Goal: Task Accomplishment & Management: Manage account settings

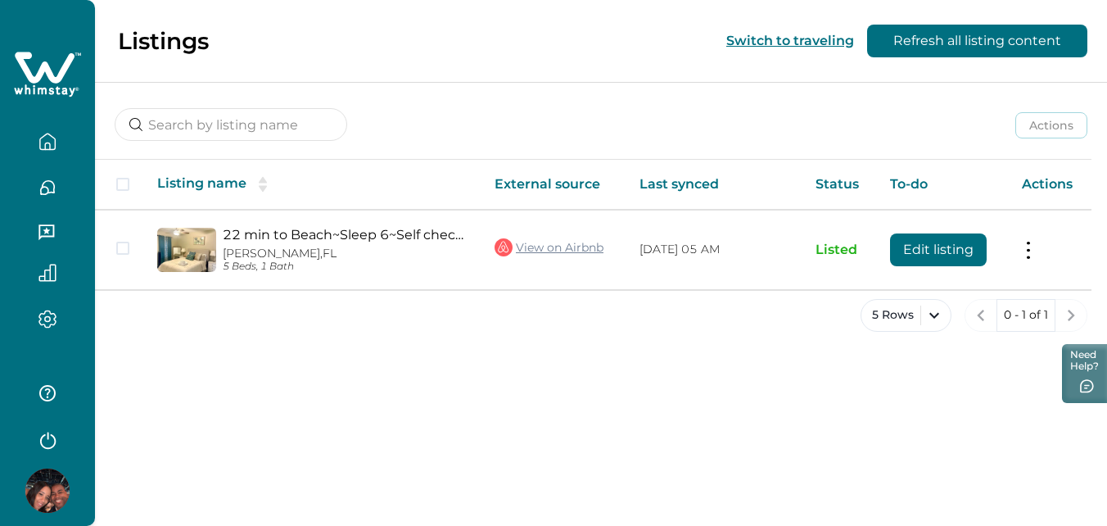
drag, startPoint x: 942, startPoint y: 291, endPoint x: 995, endPoint y: 297, distance: 53.5
click at [995, 297] on div "Actions Actions Publish listing Unlist listing Listing name External source Las…" at bounding box center [601, 220] width 1012 height 276
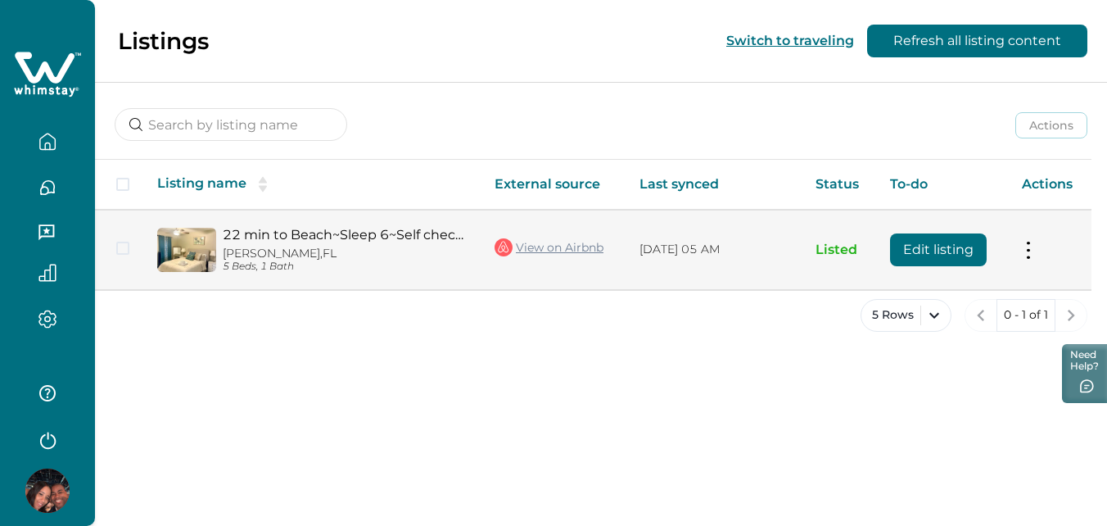
click at [1026, 253] on button at bounding box center [1028, 249] width 13 height 17
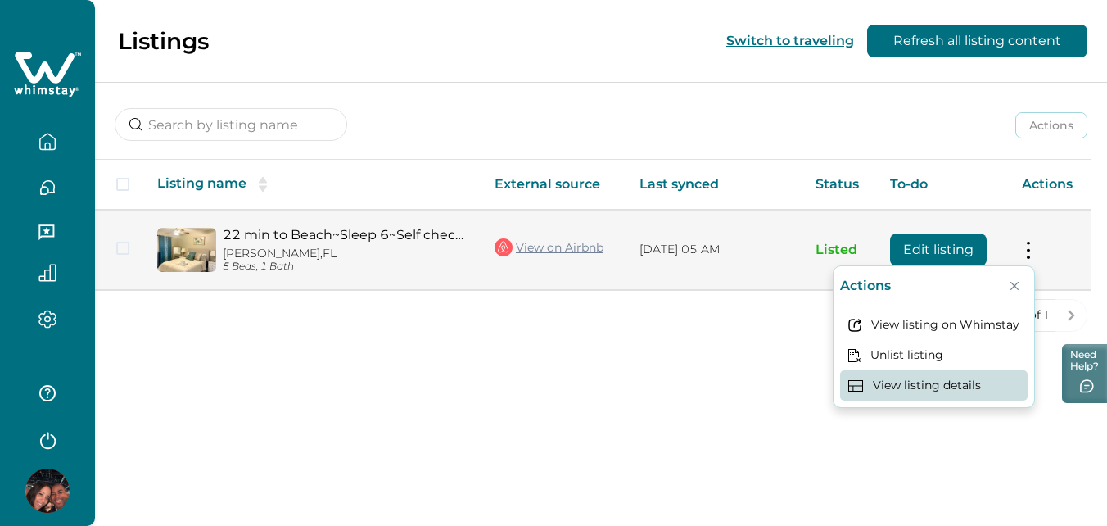
click at [871, 390] on button "View listing details" at bounding box center [933, 385] width 187 height 30
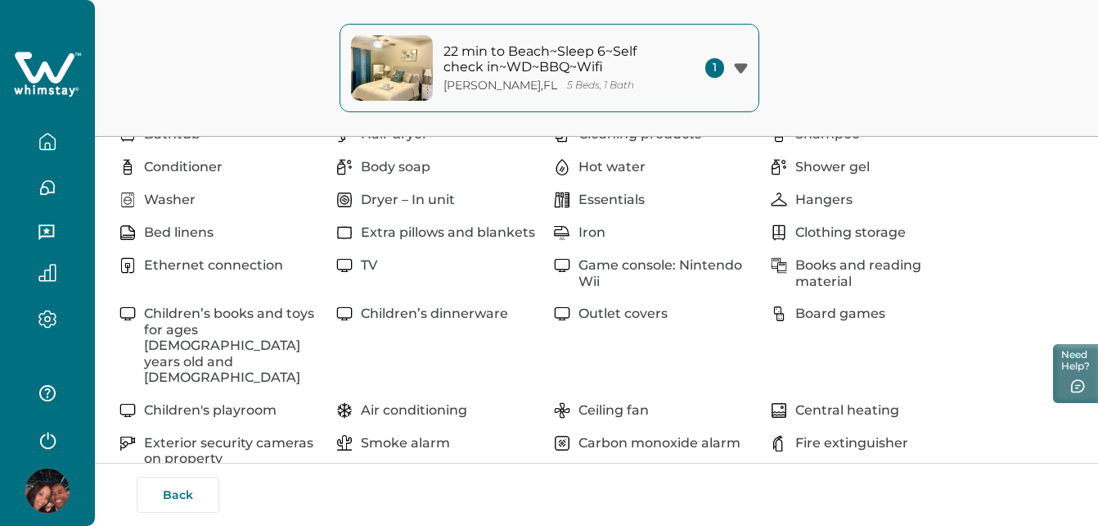
scroll to position [609, 0]
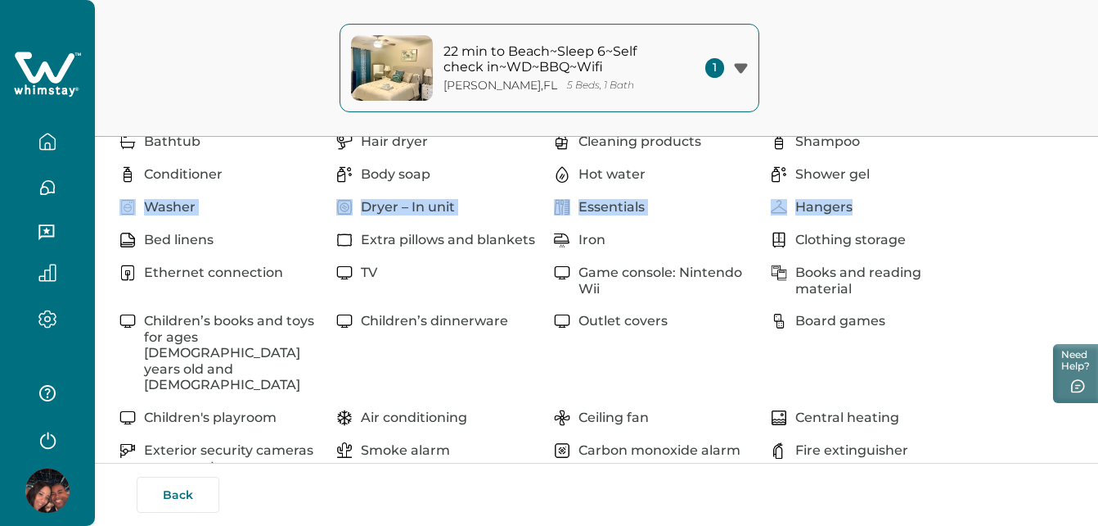
drag, startPoint x: 1098, startPoint y: 198, endPoint x: 1104, endPoint y: 190, distance: 10.5
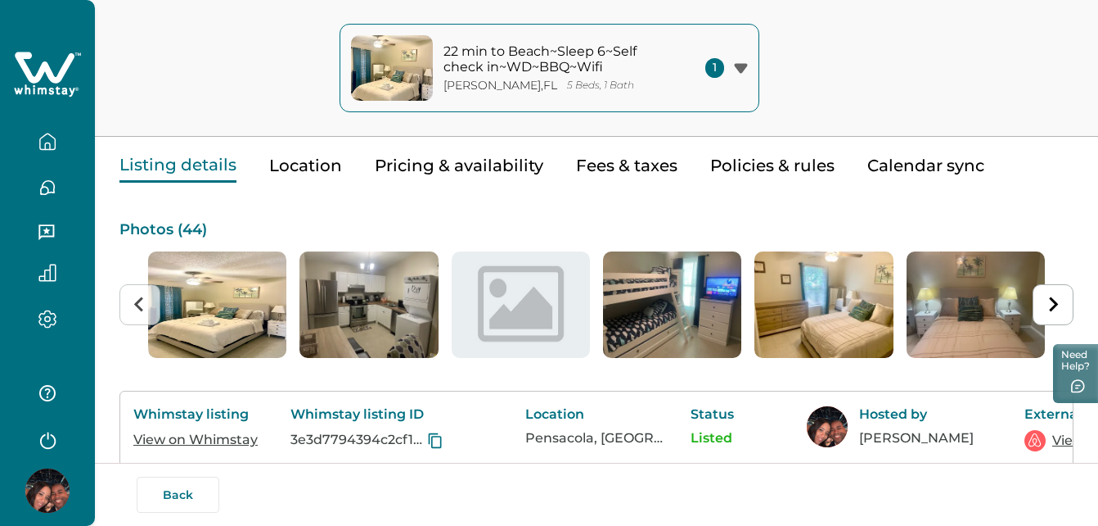
scroll to position [0, 0]
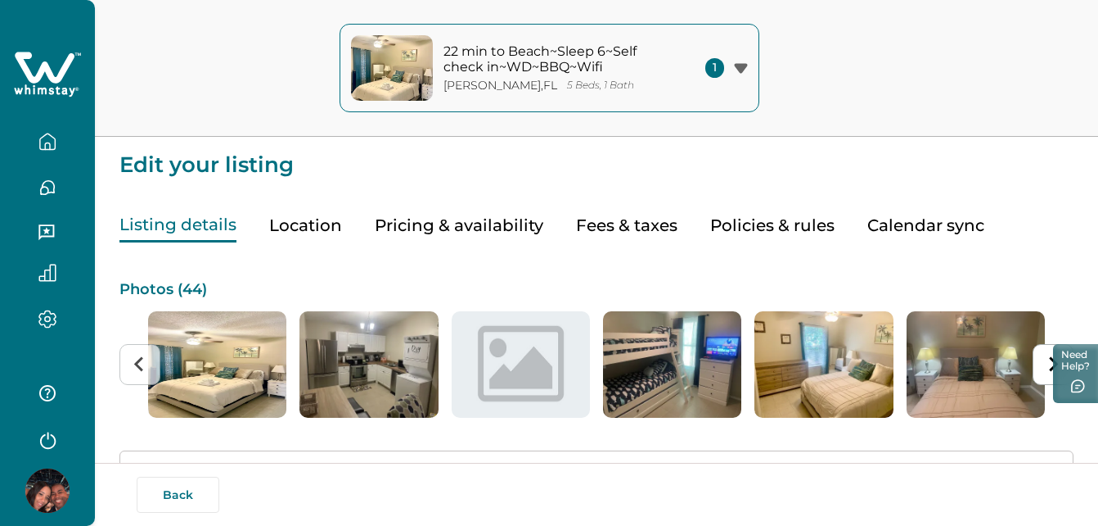
click at [732, 67] on div "1" at bounding box center [727, 68] width 43 height 20
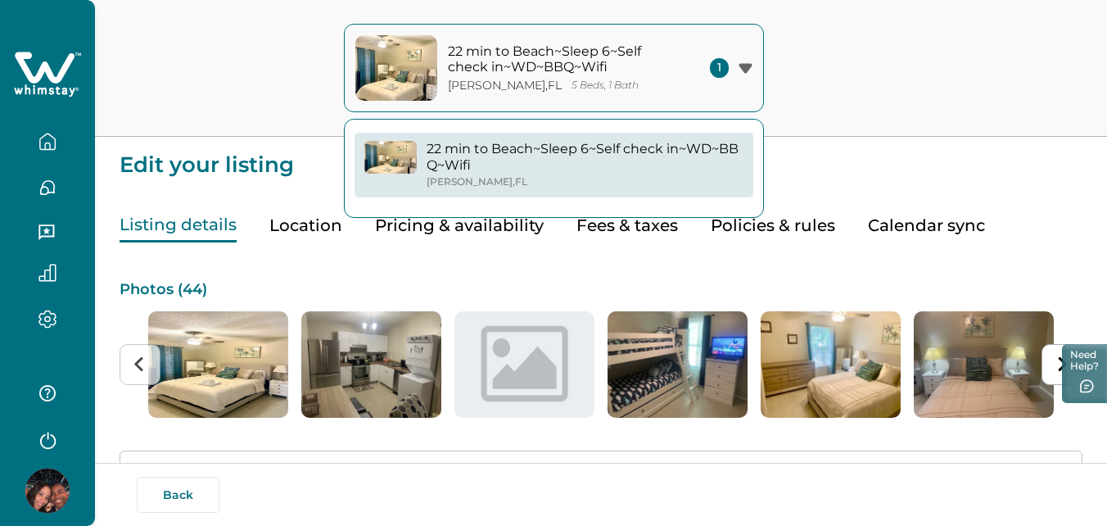
click at [723, 67] on span "1" at bounding box center [719, 68] width 19 height 20
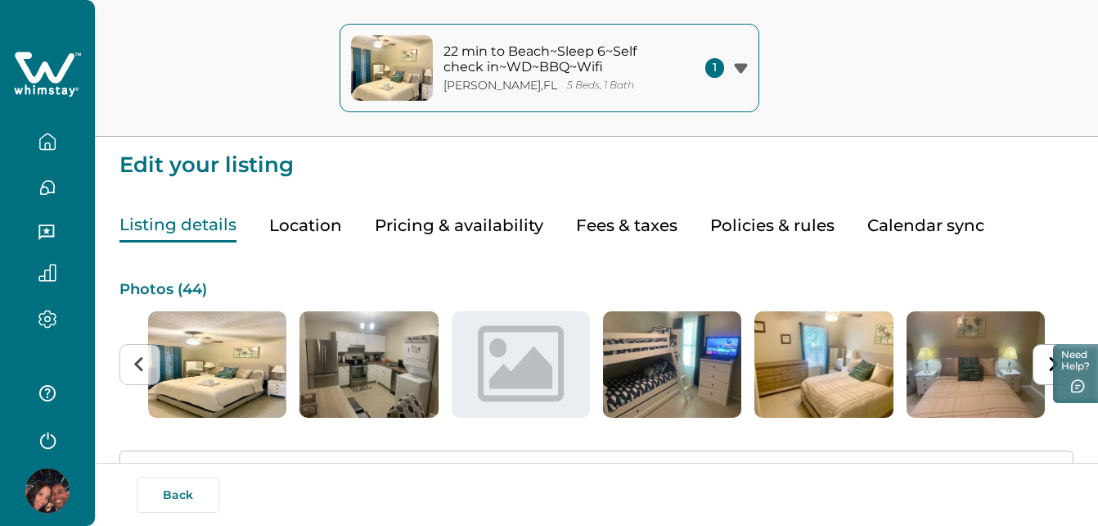
click at [51, 267] on icon "button" at bounding box center [47, 272] width 16 height 16
drag, startPoint x: 1097, startPoint y: 83, endPoint x: 1106, endPoint y: 24, distance: 59.6
click at [1098, 24] on html "Skip to Content 22 min to Beach~Sleep 6~Self check in~WD~BBQ~Wifi [PERSON_NAME]…" at bounding box center [549, 263] width 1098 height 526
click at [165, 92] on div "22 min to Beach~Sleep 6~Self check in~WD~BBQ~Wifi [PERSON_NAME] , [GEOGRAPHIC_D…" at bounding box center [549, 68] width 1098 height 137
click at [47, 179] on icon "button" at bounding box center [47, 187] width 18 height 18
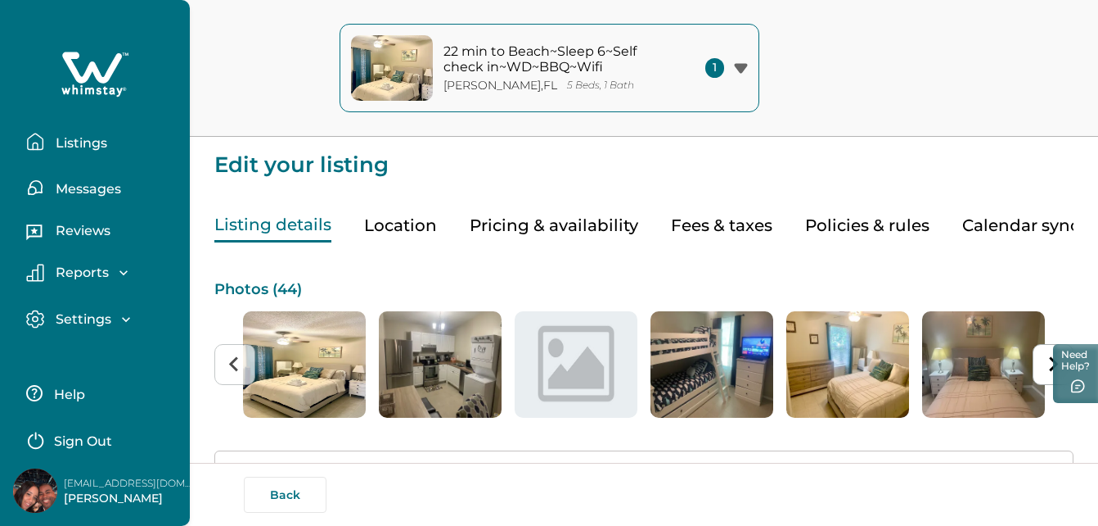
click at [47, 179] on button "Messages" at bounding box center [101, 187] width 151 height 33
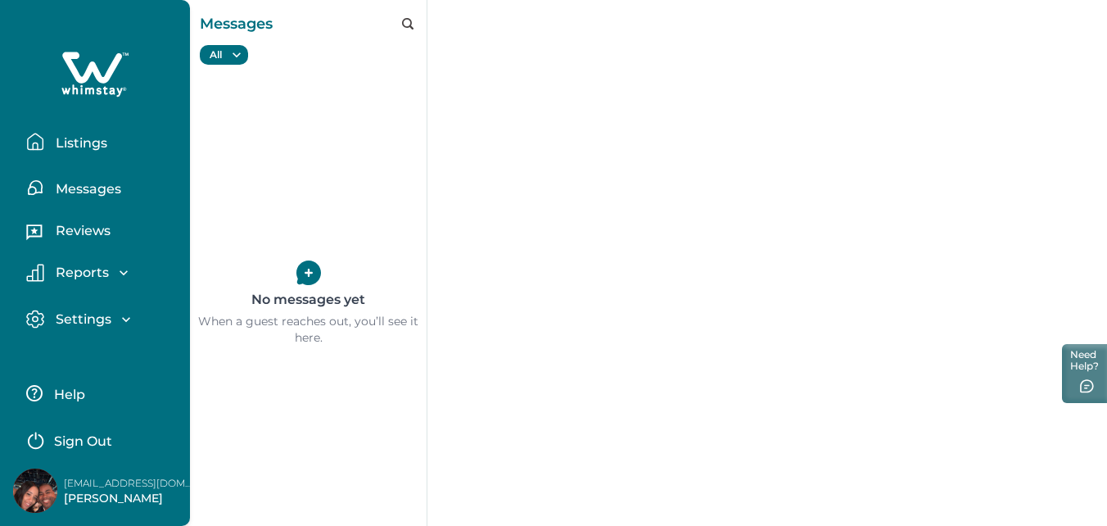
click at [94, 268] on p "Reports" at bounding box center [80, 272] width 58 height 16
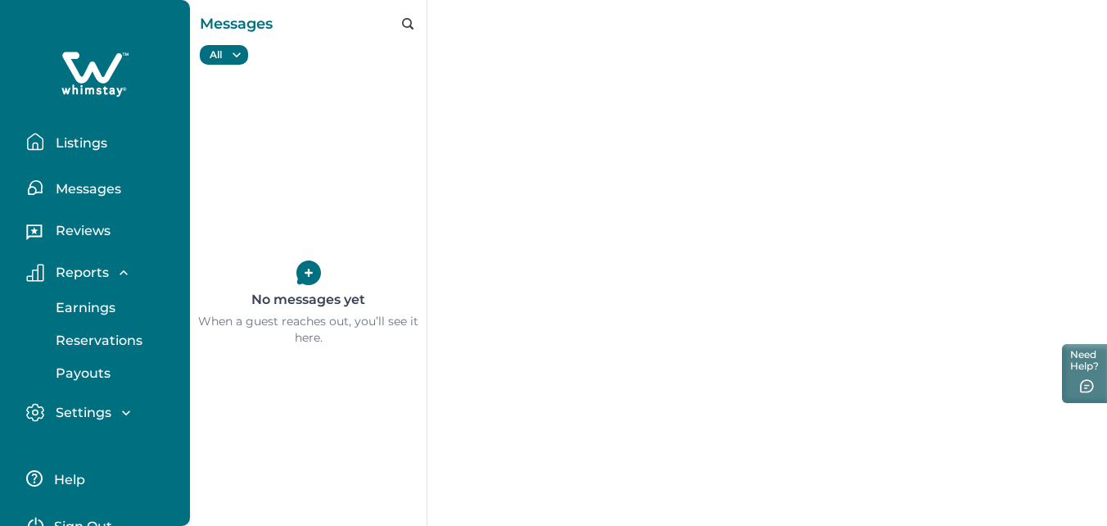
click at [117, 341] on p "Reservations" at bounding box center [97, 340] width 92 height 16
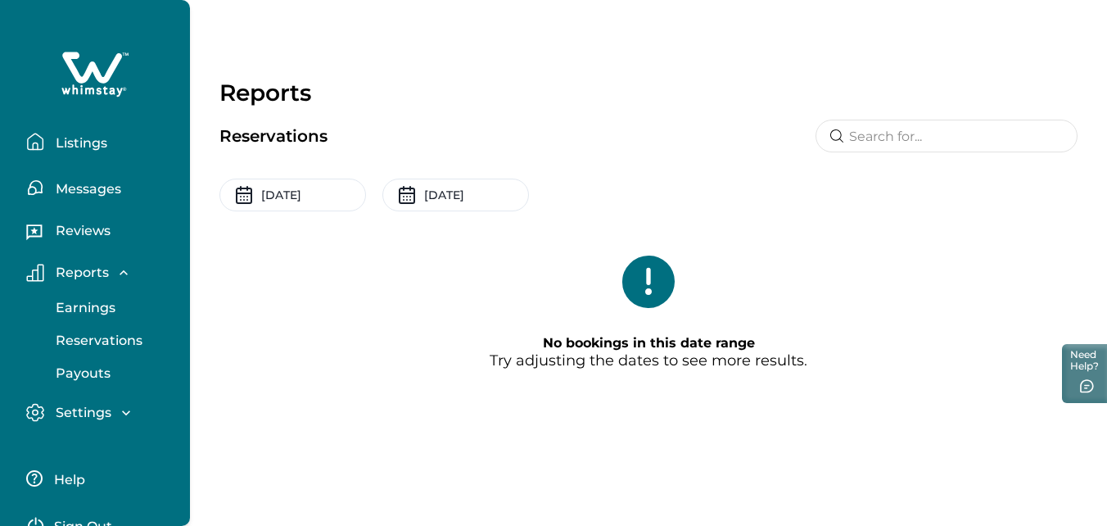
click at [111, 311] on p "Earnings" at bounding box center [83, 308] width 65 height 16
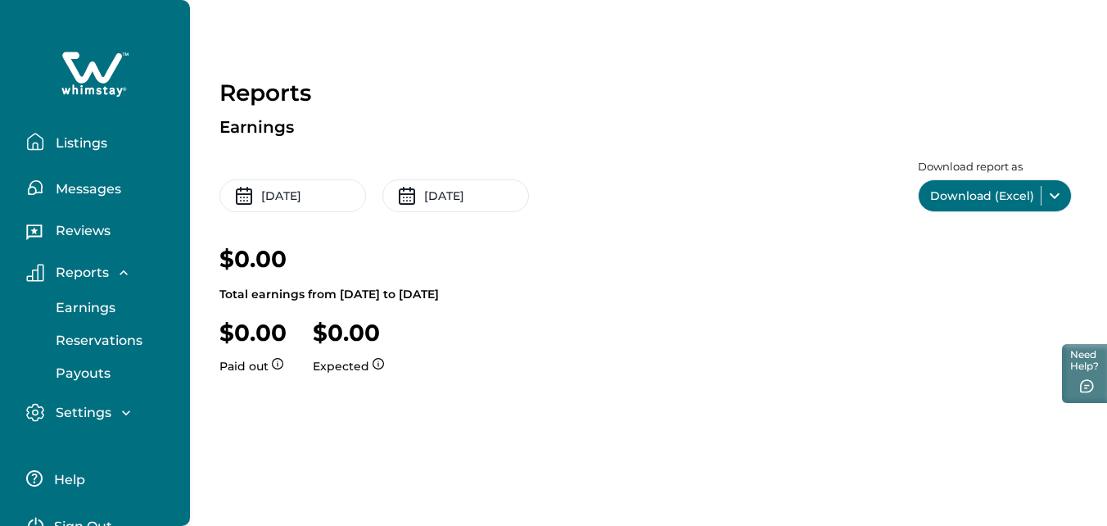
click at [89, 390] on div "Settings Profile details Payout method" at bounding box center [95, 413] width 164 height 47
click at [84, 365] on p "Payouts" at bounding box center [81, 373] width 60 height 16
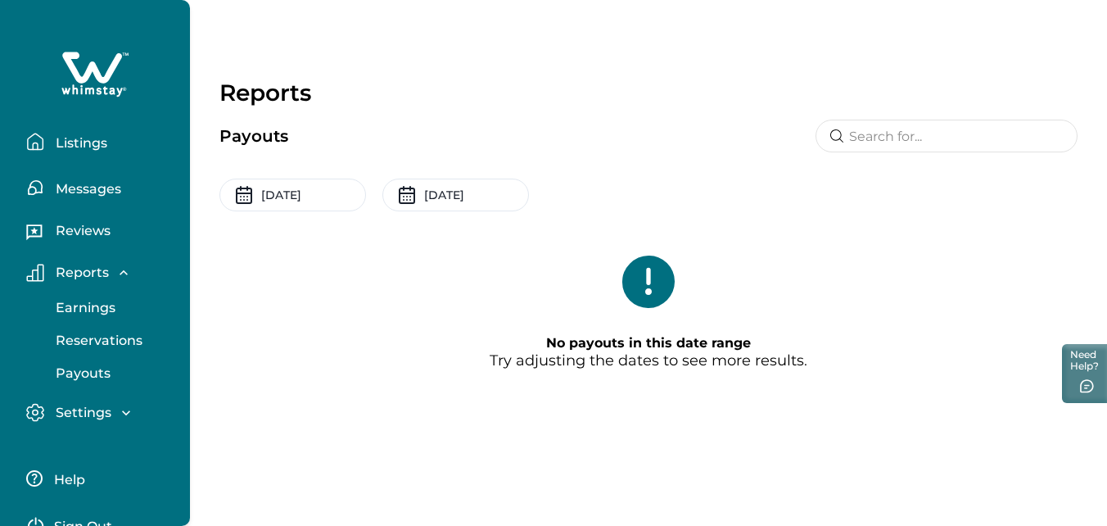
click at [93, 413] on p "Settings" at bounding box center [81, 412] width 61 height 16
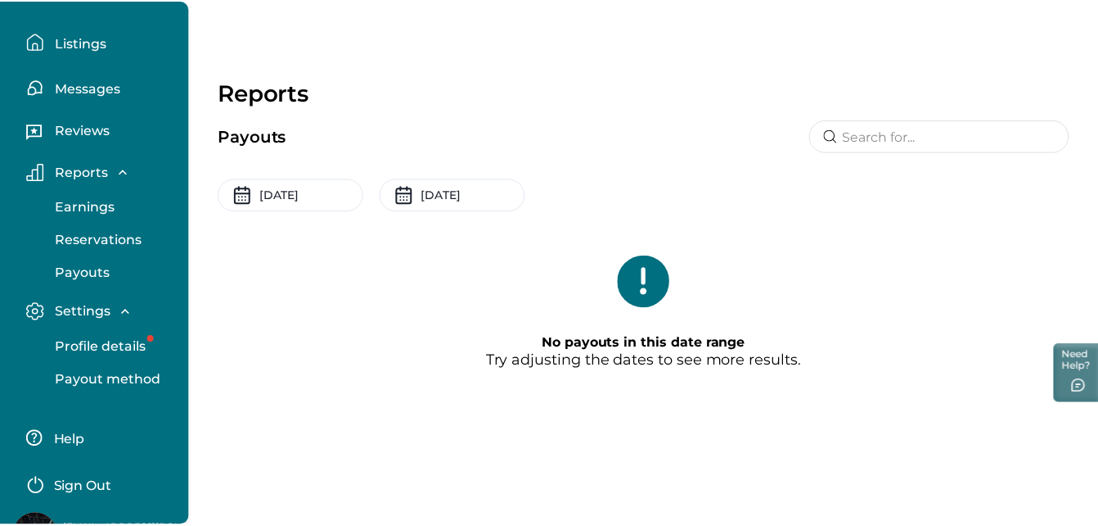
scroll to position [102, 0]
click at [133, 347] on p "Profile details" at bounding box center [99, 346] width 96 height 16
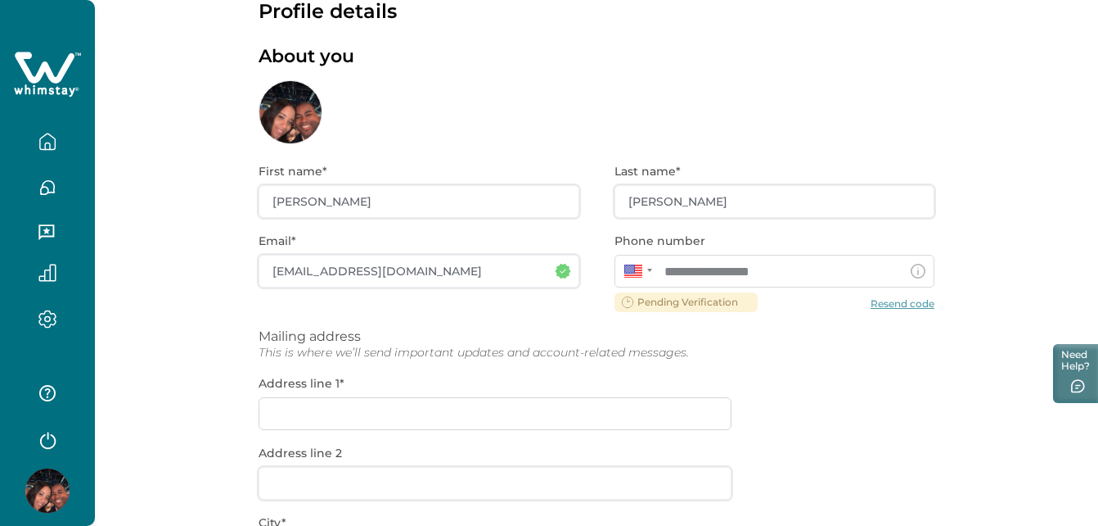
scroll to position [49, 0]
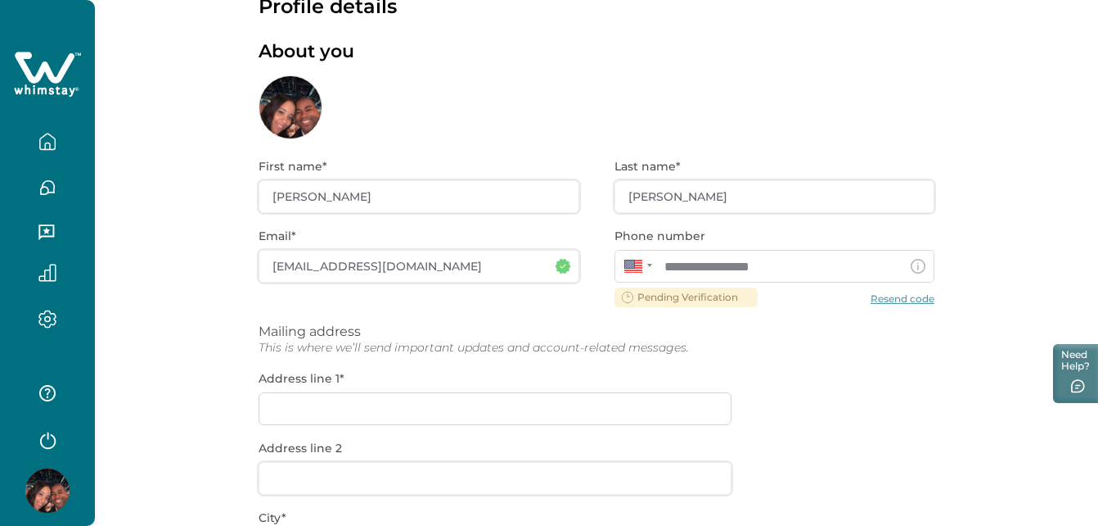
click at [685, 298] on div "**********" at bounding box center [597, 476] width 676 height 674
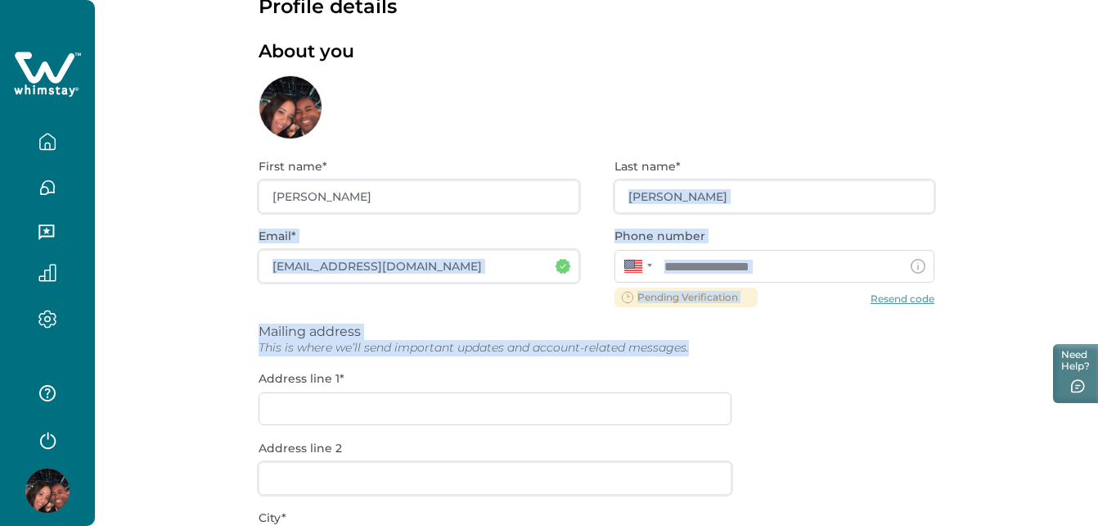
drag, startPoint x: 1098, startPoint y: 201, endPoint x: 883, endPoint y: 412, distance: 300.4
click at [883, 412] on div "**********" at bounding box center [597, 382] width 1004 height 863
click at [883, 412] on div "**********" at bounding box center [597, 476] width 676 height 674
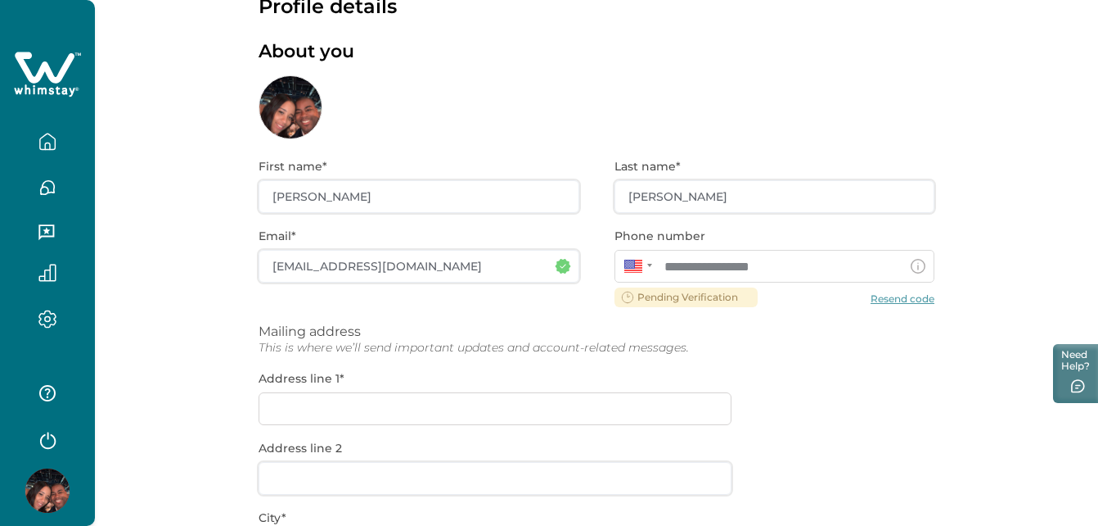
drag, startPoint x: 1097, startPoint y: 220, endPoint x: 1109, endPoint y: 187, distance: 35.7
click at [1098, 187] on html "**********" at bounding box center [549, 214] width 1098 height 526
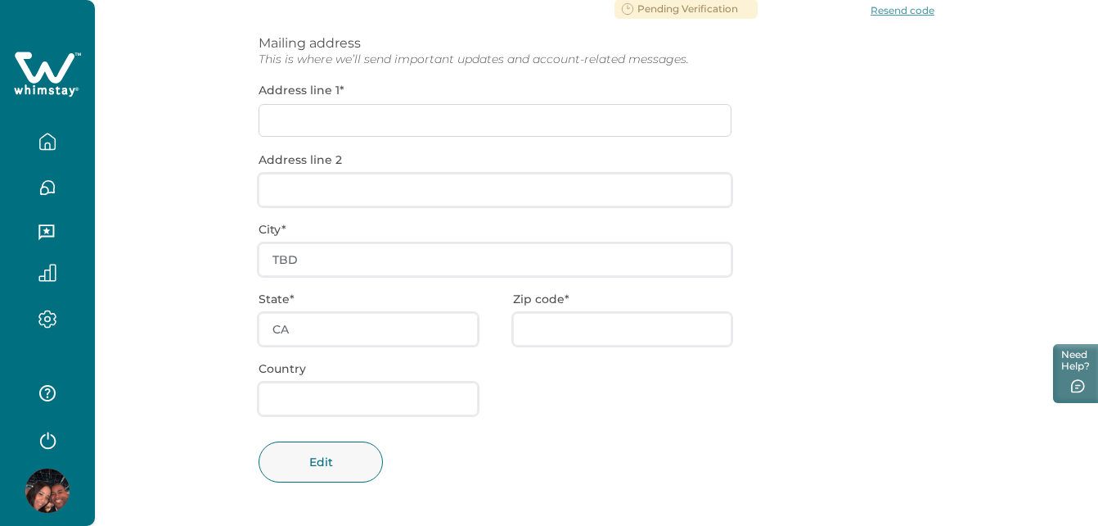
scroll to position [287, 0]
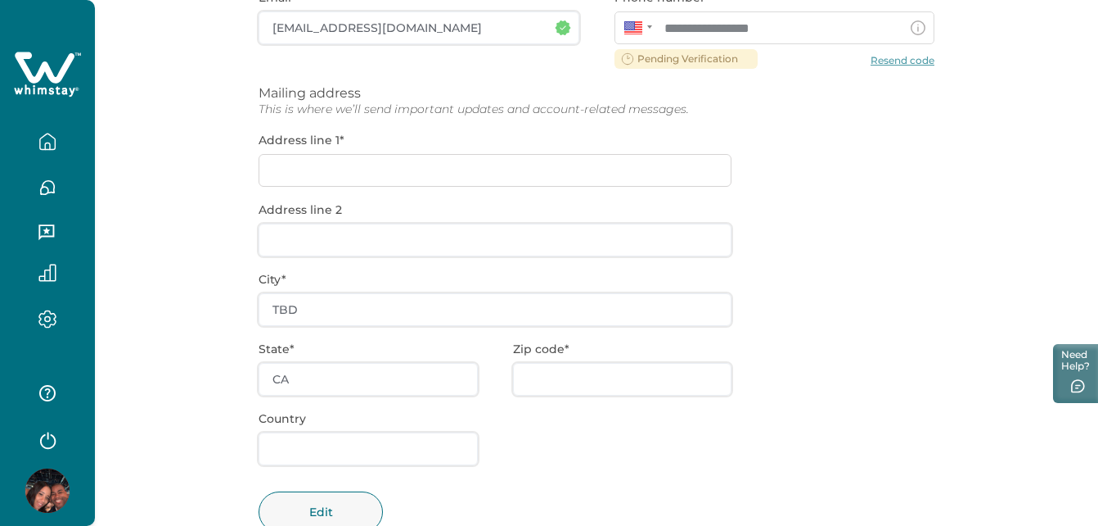
click at [347, 160] on div "**********" at bounding box center [597, 238] width 676 height 674
click at [354, 169] on div "**********" at bounding box center [597, 238] width 676 height 674
drag, startPoint x: 354, startPoint y: 169, endPoint x: 450, endPoint y: 174, distance: 96.7
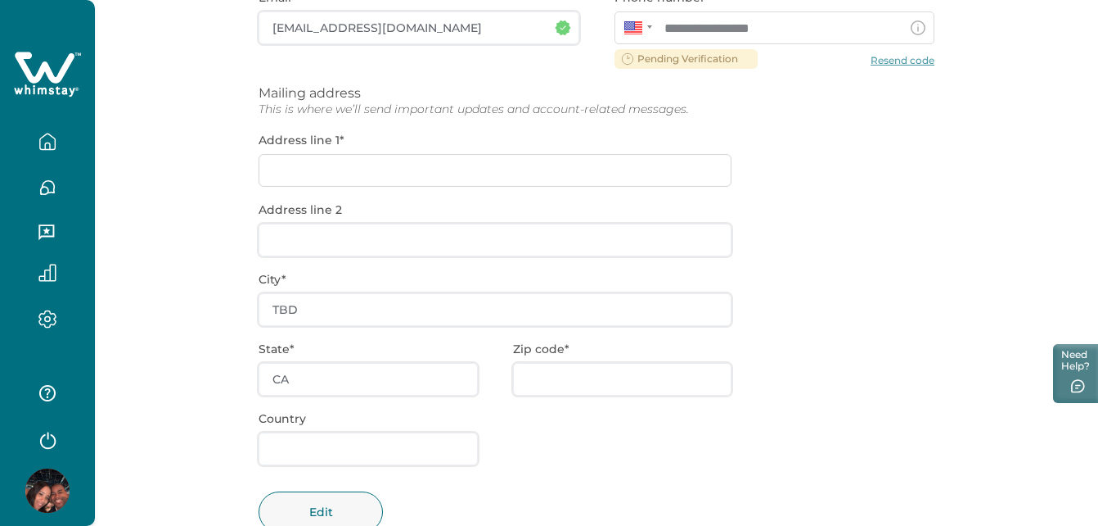
click at [450, 174] on div "**********" at bounding box center [597, 238] width 676 height 674
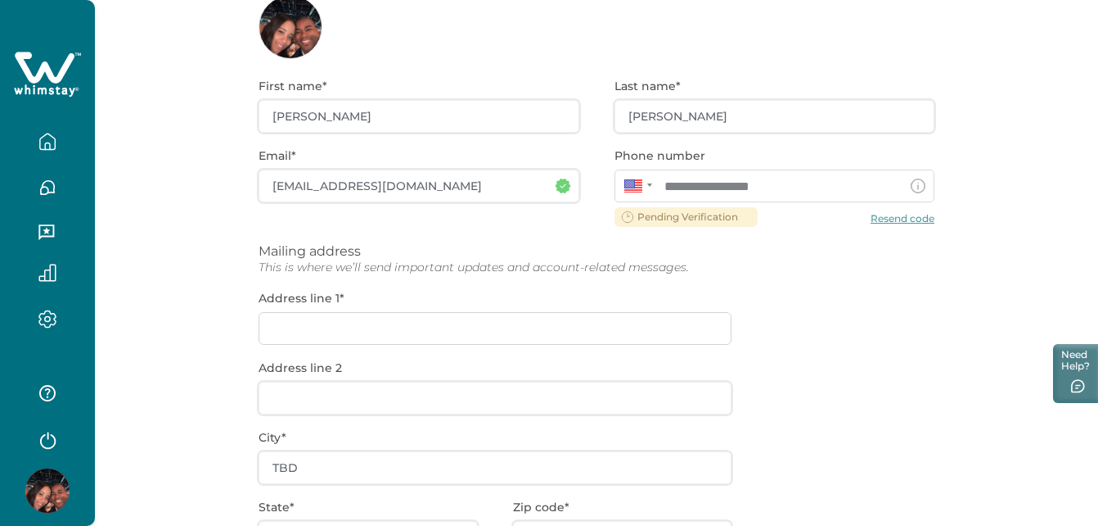
scroll to position [337, 0]
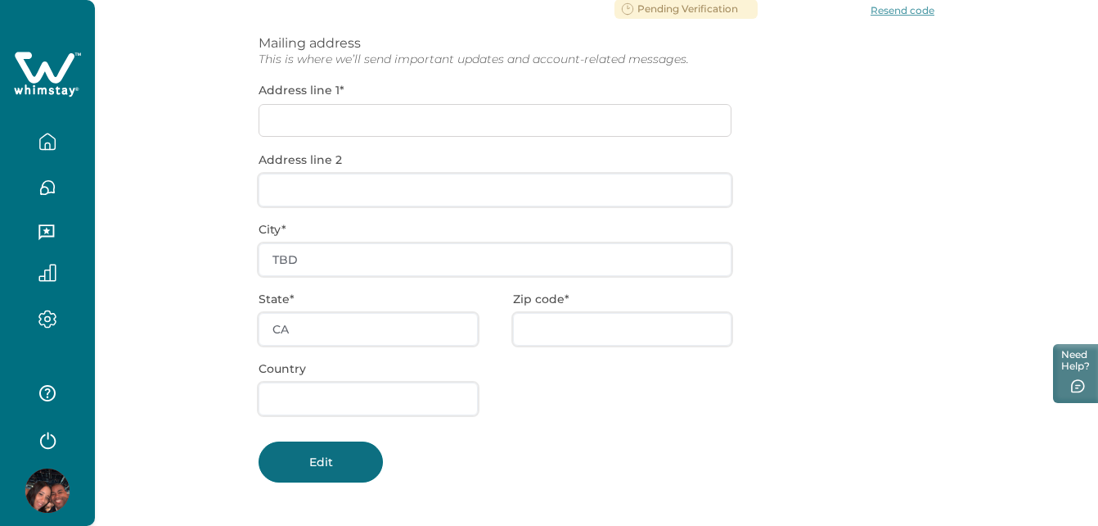
click at [309, 463] on button "Edit" at bounding box center [321, 461] width 124 height 41
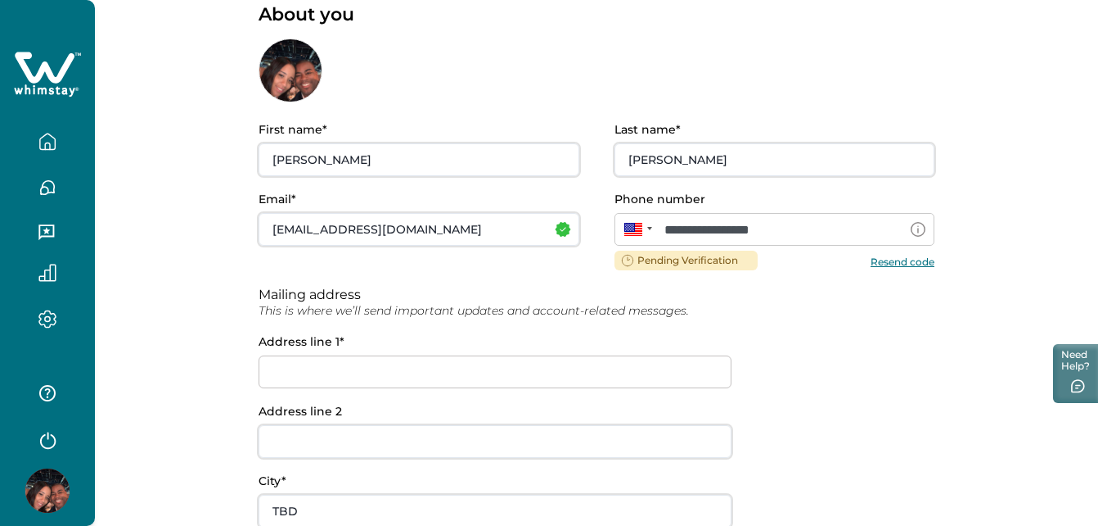
scroll to position [84, 0]
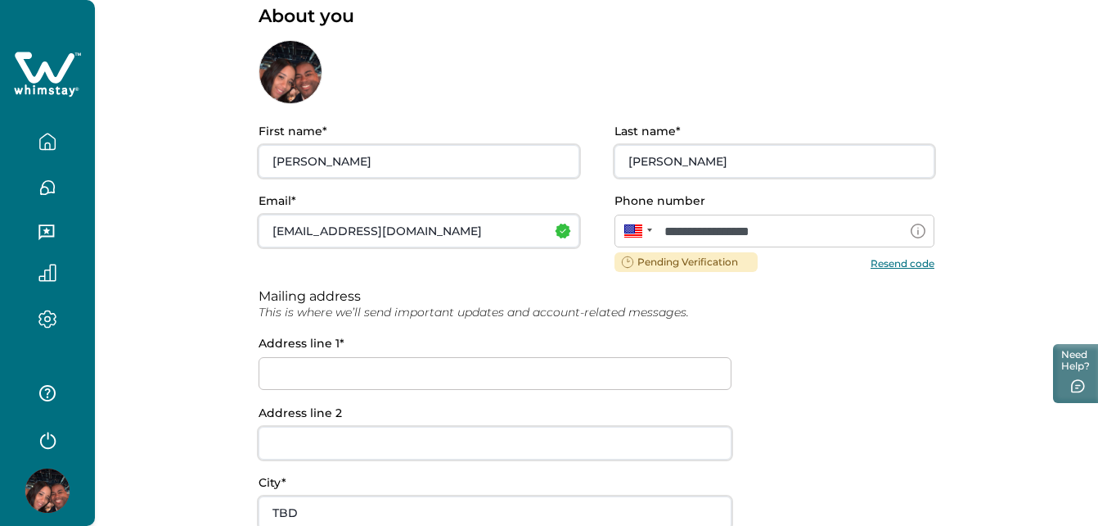
click at [900, 266] on button "Resend code" at bounding box center [903, 262] width 64 height 12
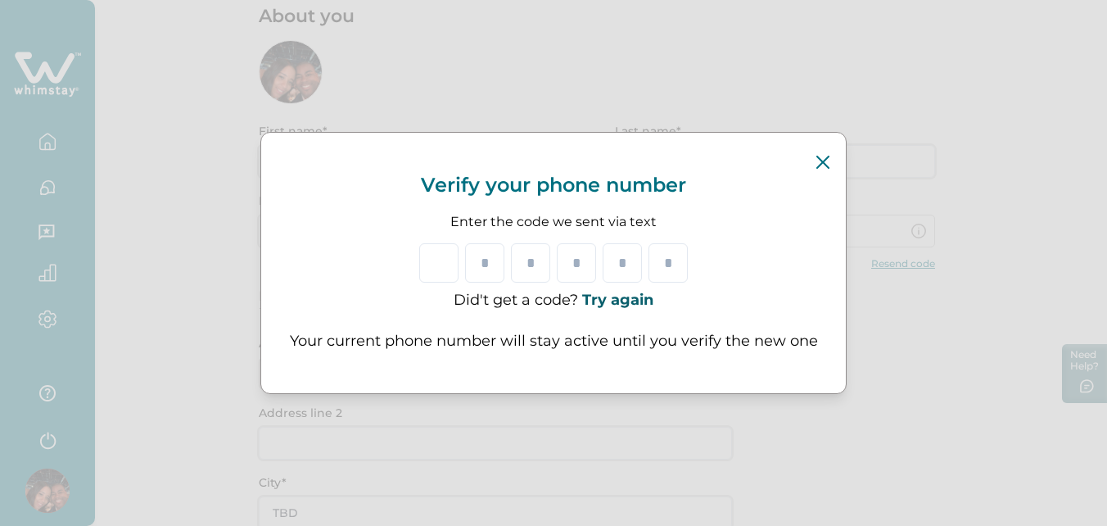
type input "*"
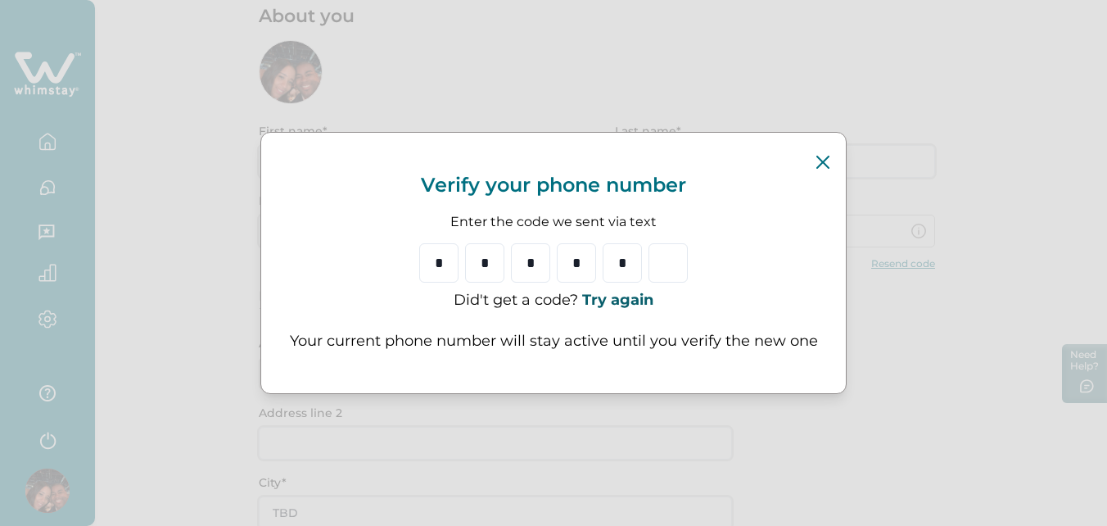
type input "*"
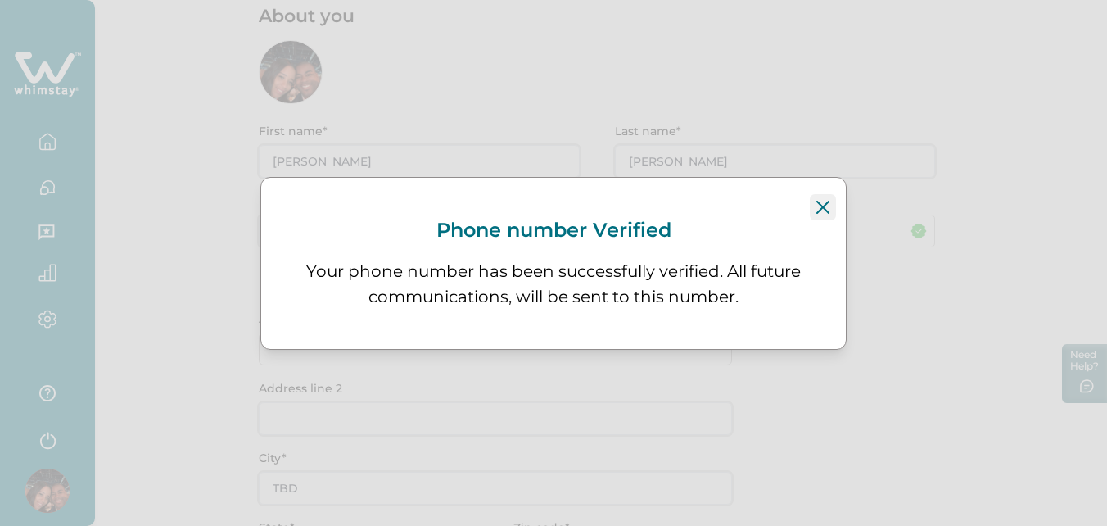
click at [821, 209] on icon "Close" at bounding box center [822, 206] width 13 height 13
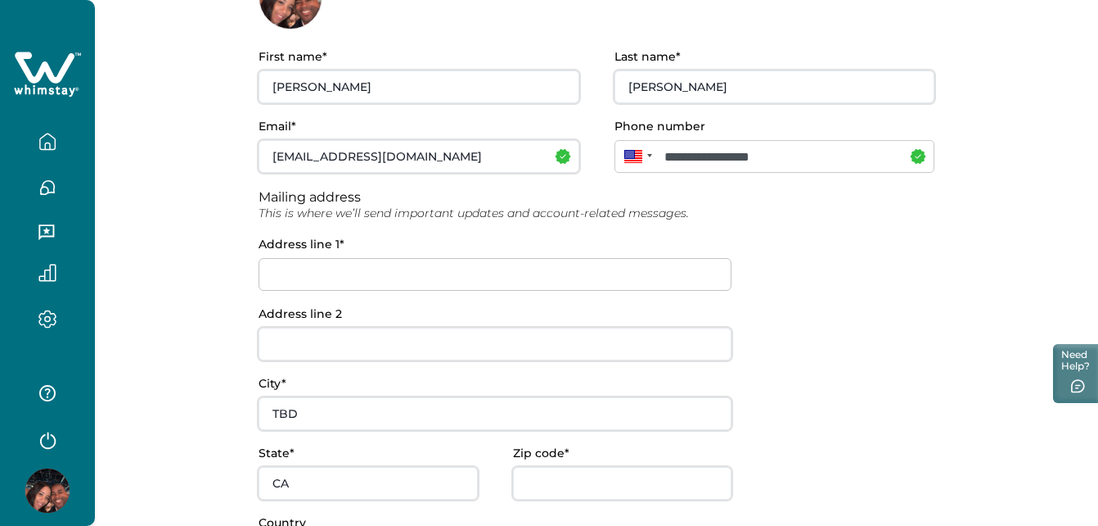
scroll to position [197, 0]
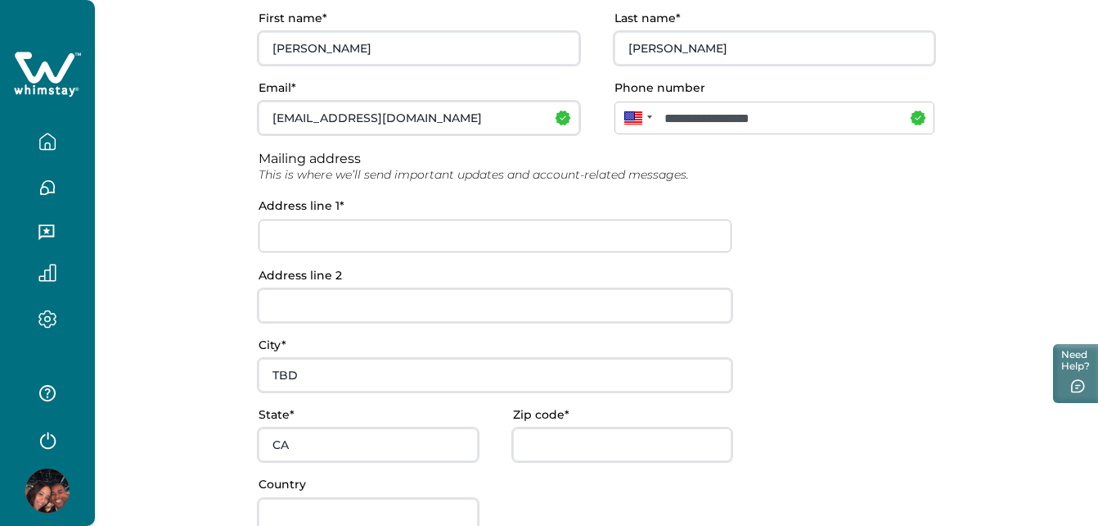
click at [375, 246] on input at bounding box center [495, 235] width 473 height 33
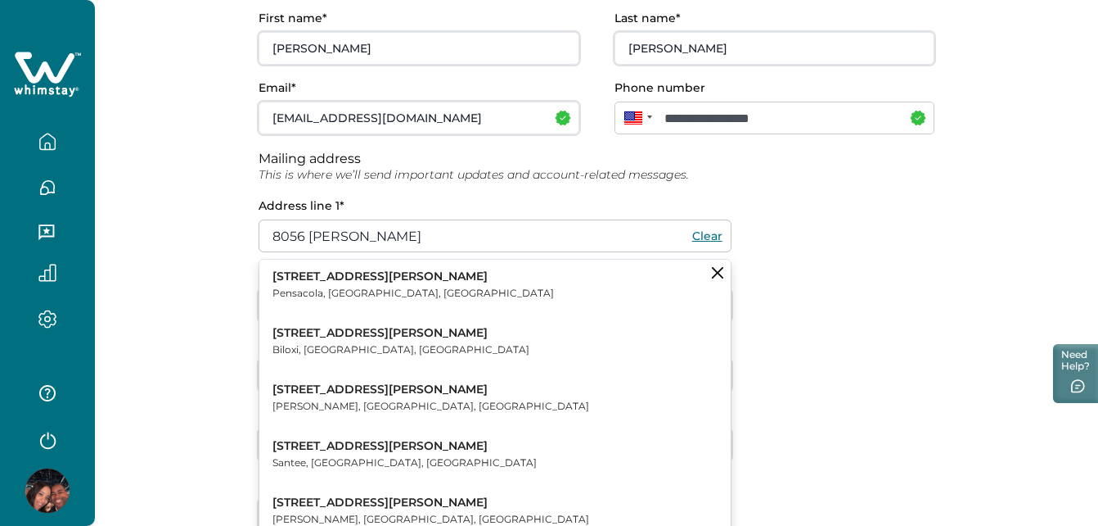
click at [355, 275] on p "[STREET_ADDRESS][PERSON_NAME]" at bounding box center [414, 276] width 282 height 16
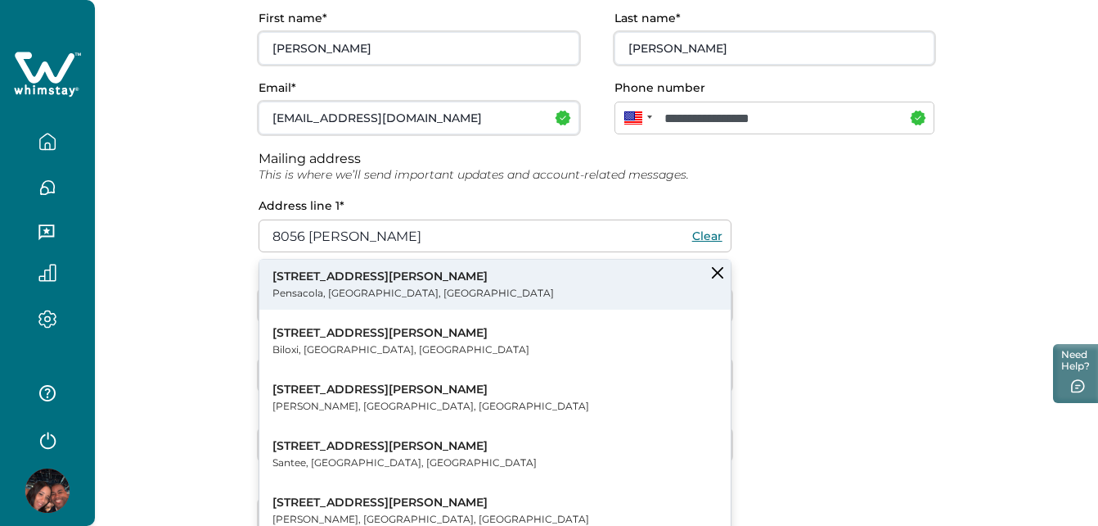
type input "[STREET_ADDRESS][PERSON_NAME]"
type input "Pensacola"
type input "FL"
type input "32514"
type input "[GEOGRAPHIC_DATA]"
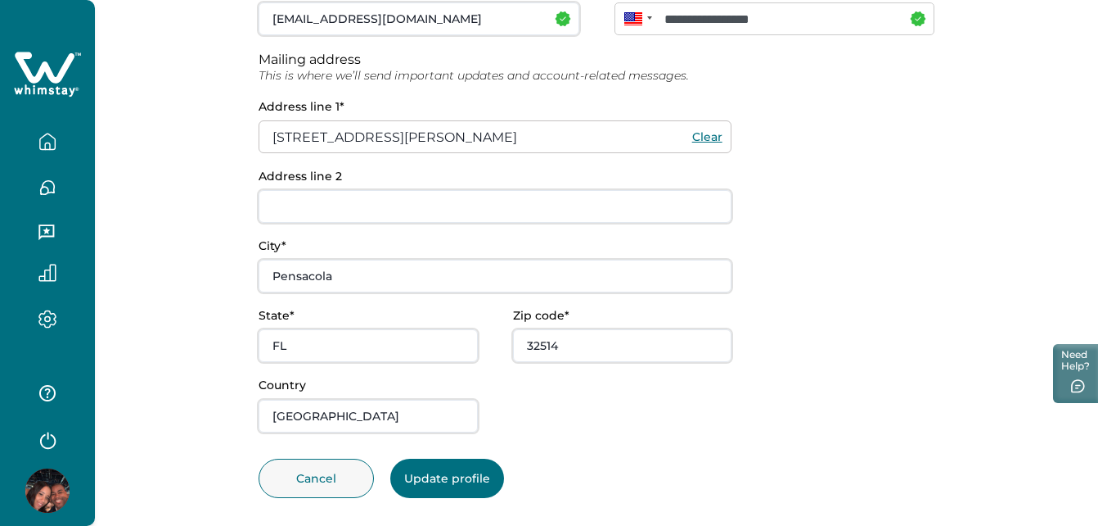
scroll to position [312, 0]
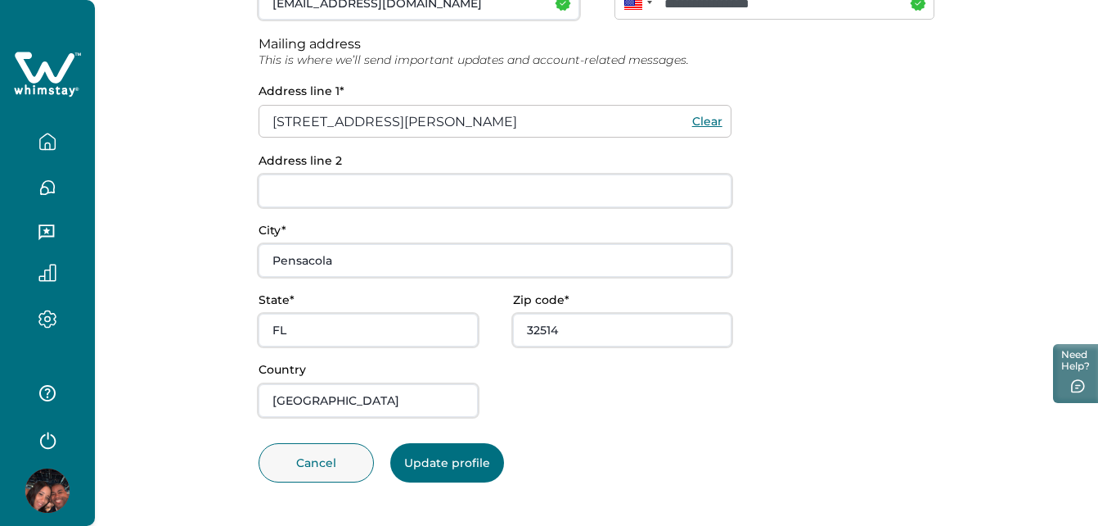
click at [457, 457] on button "Update profile" at bounding box center [447, 462] width 114 height 39
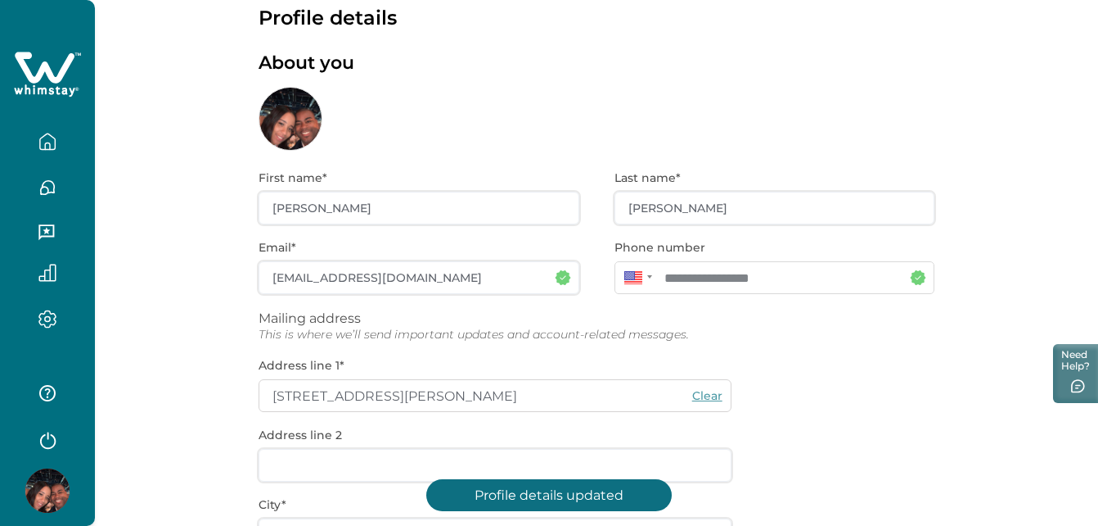
scroll to position [7, 0]
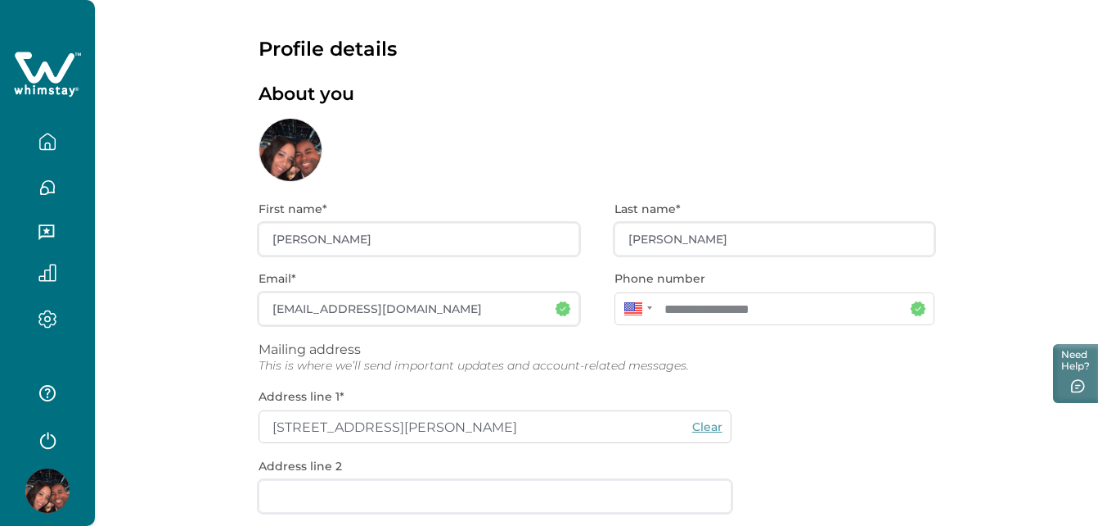
click at [51, 147] on icon "button" at bounding box center [47, 142] width 18 height 18
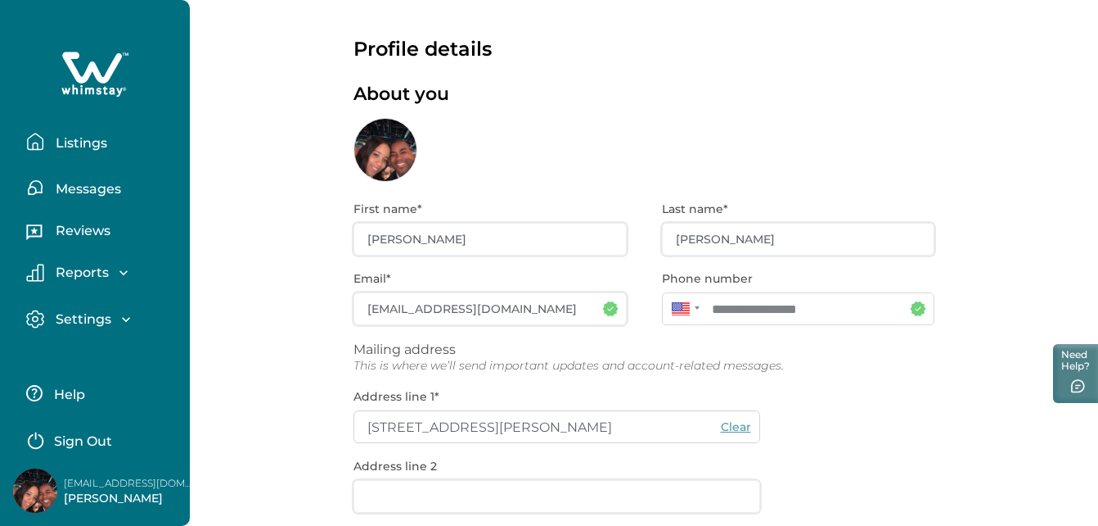
click at [81, 228] on p "Reviews" at bounding box center [81, 231] width 60 height 16
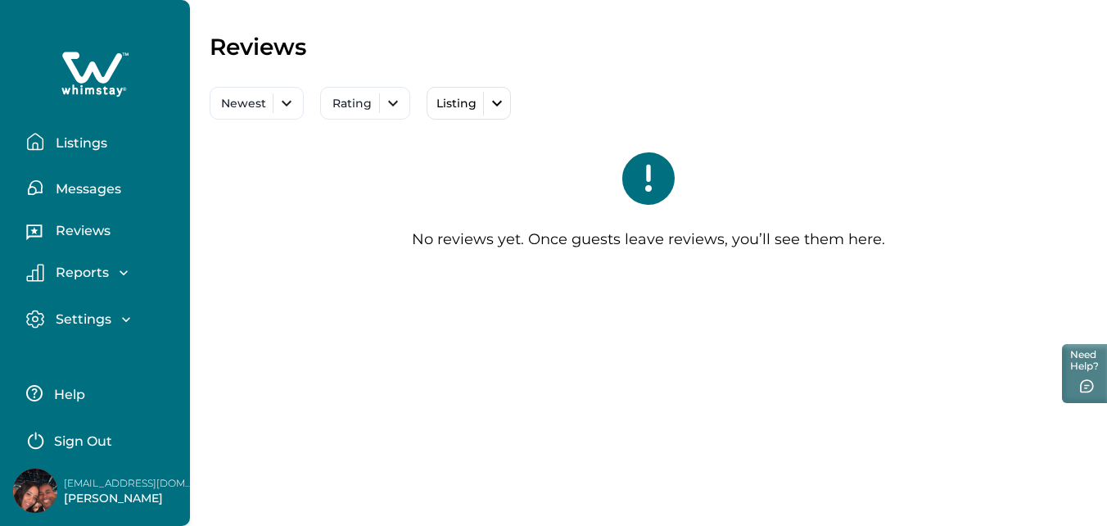
click at [83, 277] on p "Reports" at bounding box center [80, 272] width 58 height 16
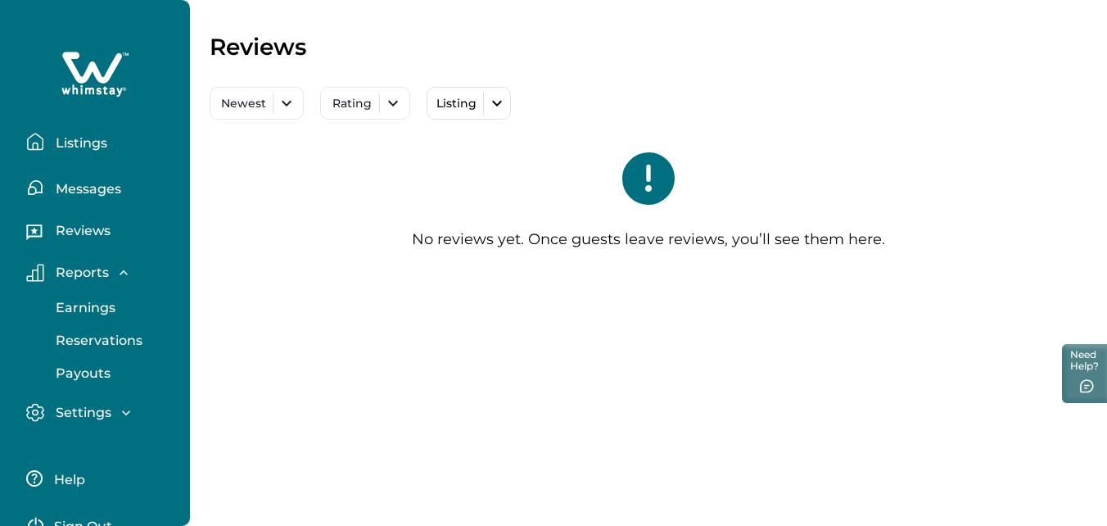
click at [92, 404] on p "Settings" at bounding box center [81, 412] width 61 height 16
click at [120, 439] on button "Profile details" at bounding box center [113, 447] width 151 height 33
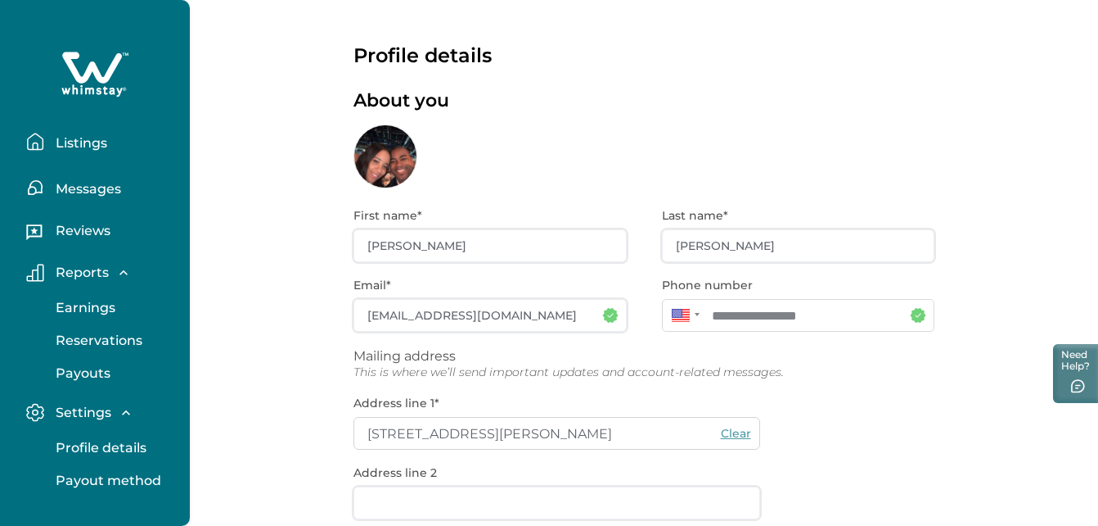
click at [74, 129] on button "Listings" at bounding box center [101, 141] width 151 height 33
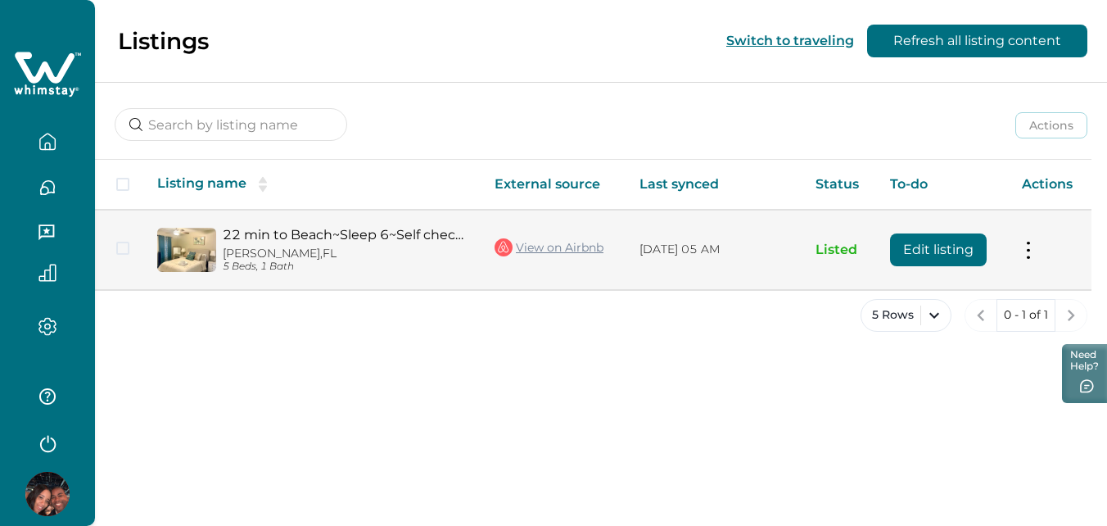
click at [601, 250] on link "View on Airbnb" at bounding box center [548, 247] width 109 height 21
